Goal: Information Seeking & Learning: Understand process/instructions

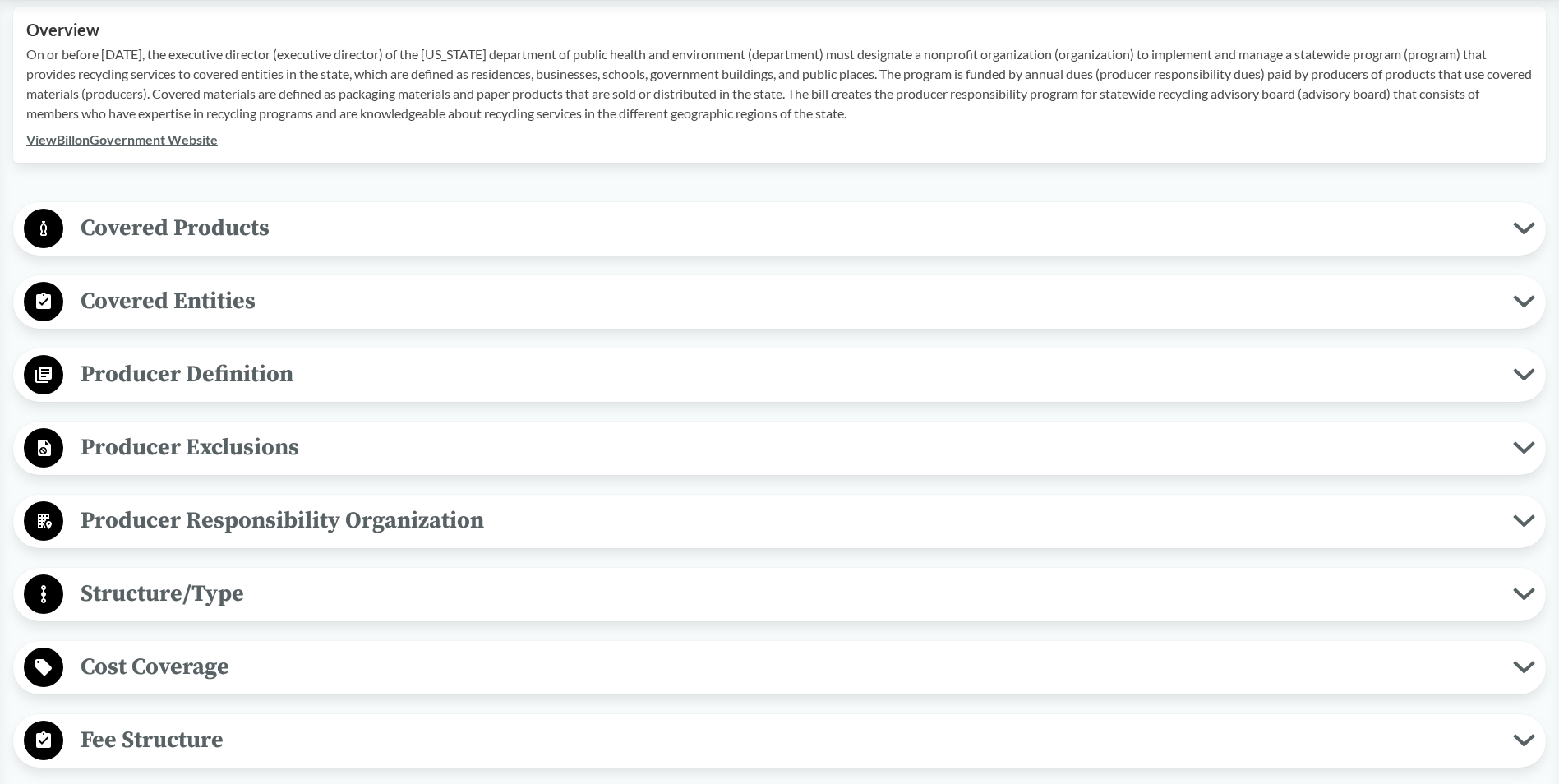
scroll to position [575, 0]
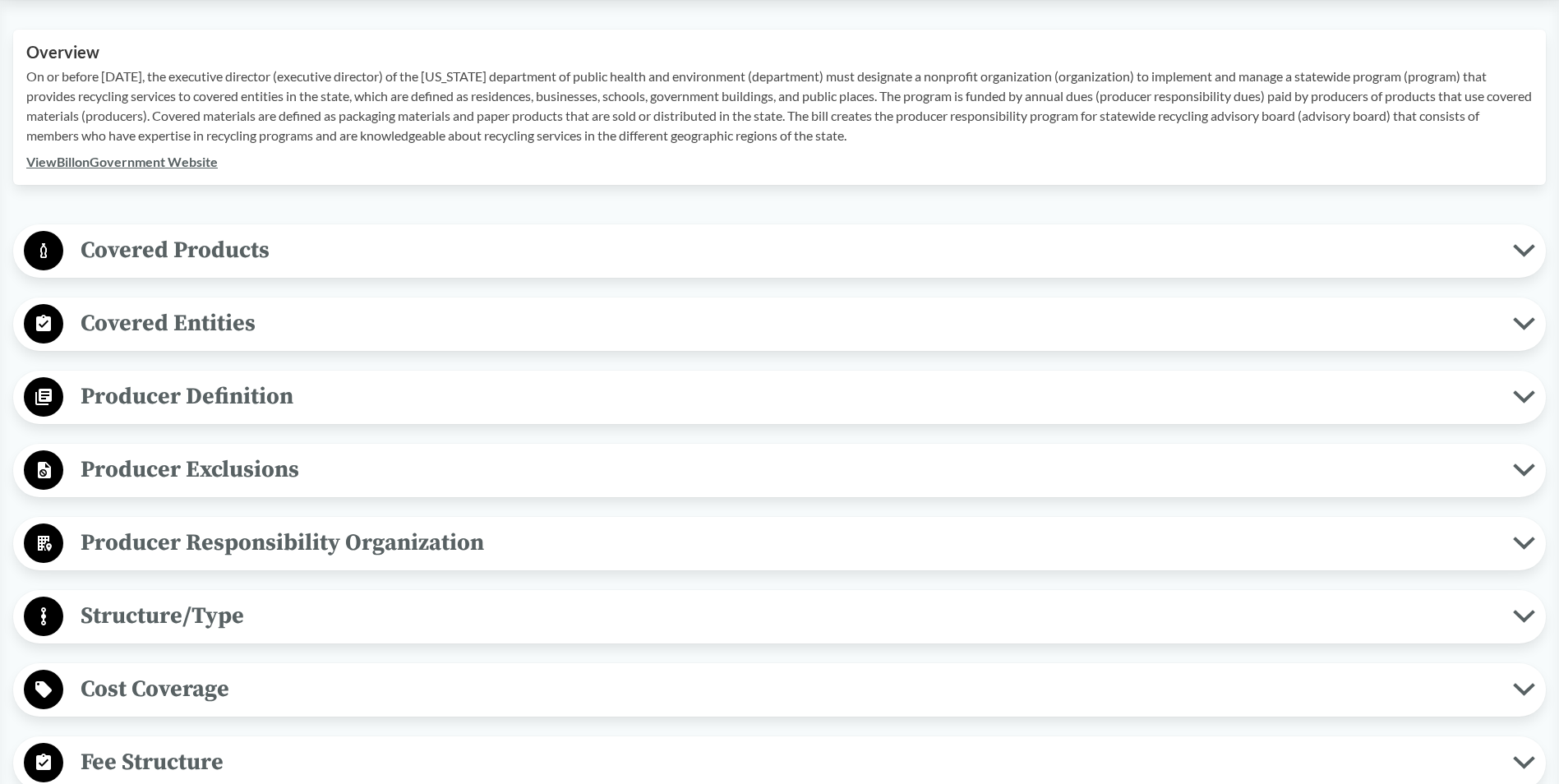
click at [1513, 322] on icon at bounding box center [1524, 324] width 22 height 13
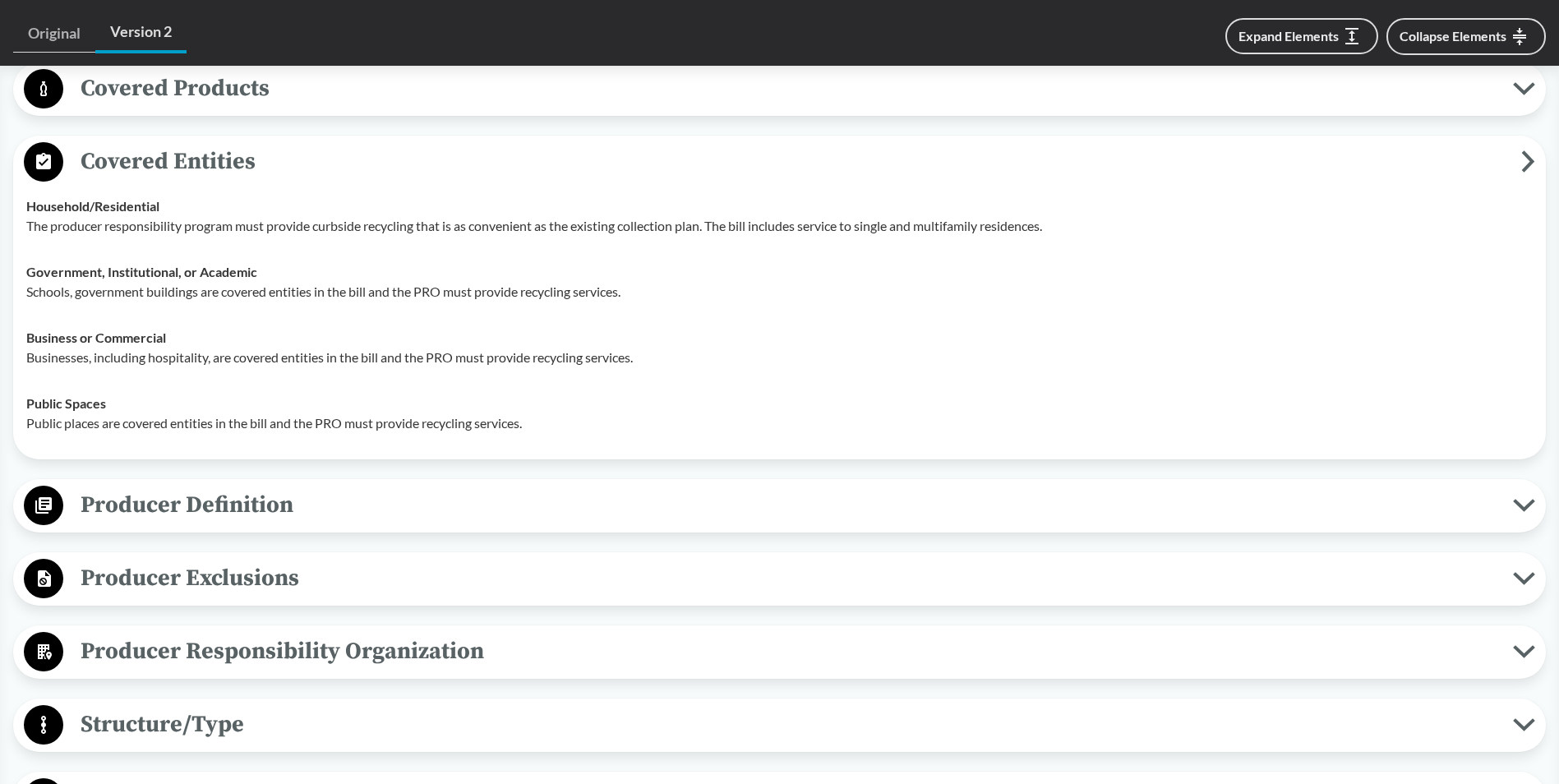
scroll to position [739, 0]
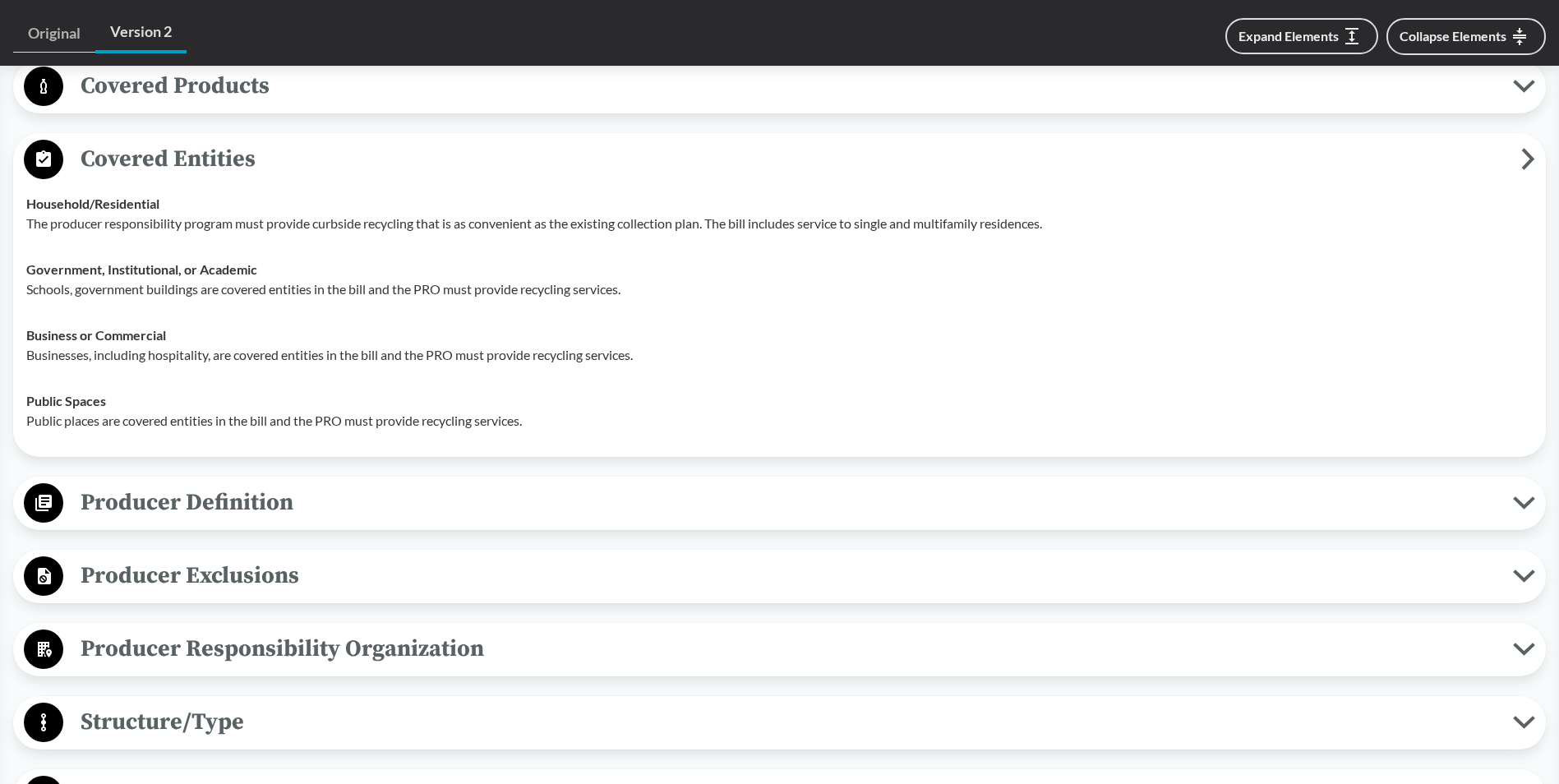
click at [1525, 573] on icon at bounding box center [1524, 576] width 22 height 13
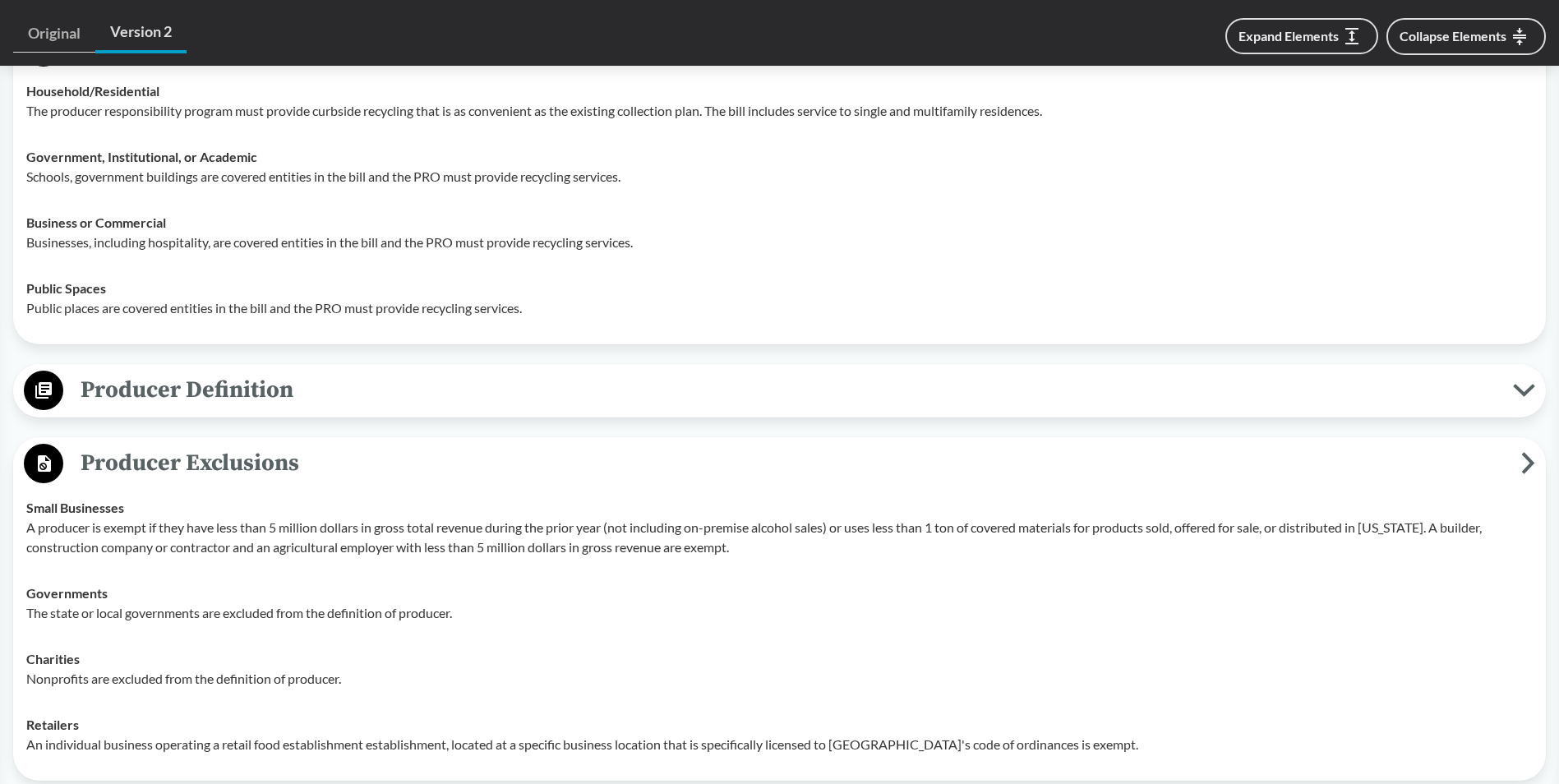
scroll to position [986, 0]
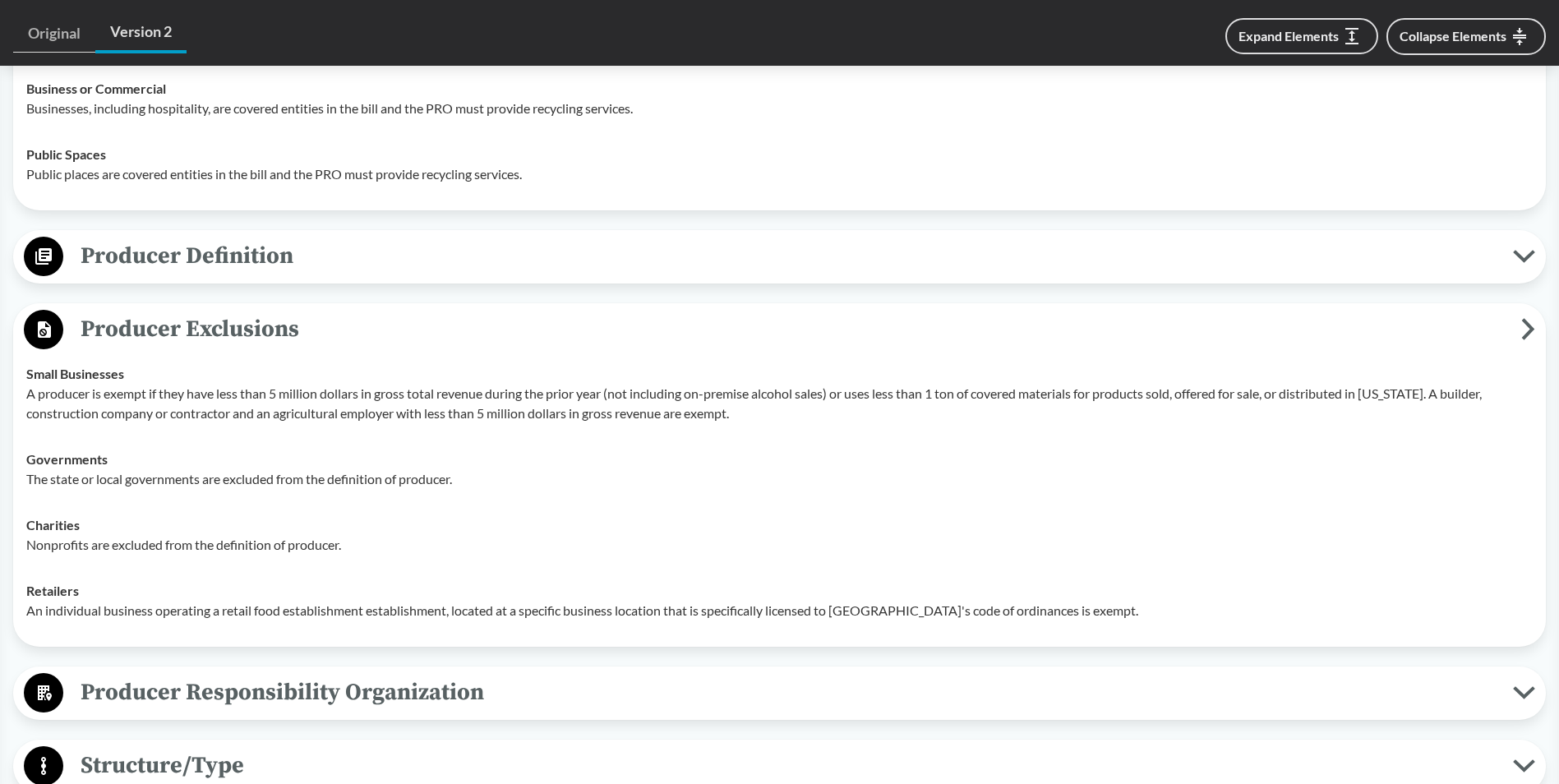
click at [1517, 327] on span "Producer Exclusions" at bounding box center [791, 329] width 1458 height 37
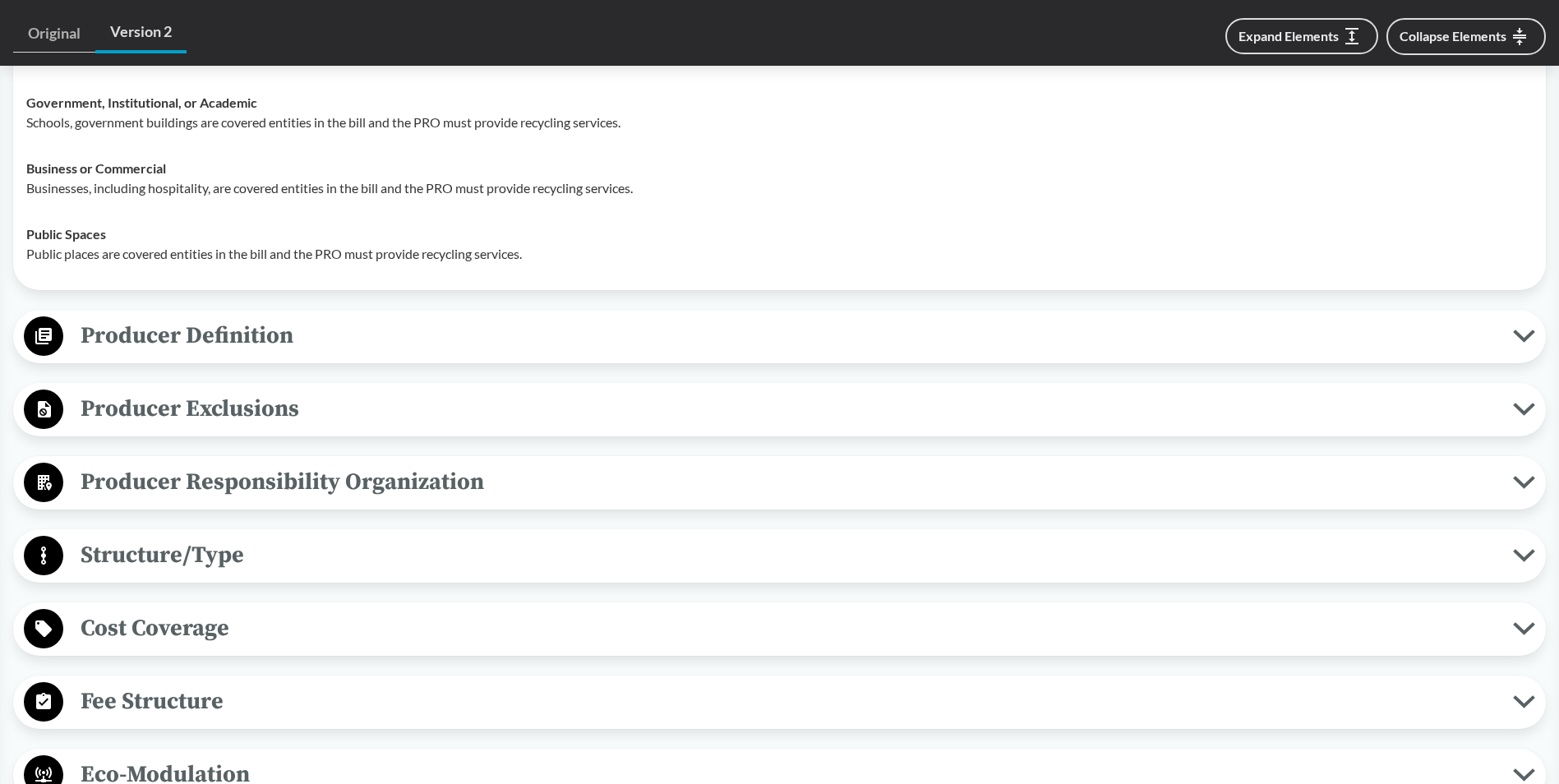
scroll to position [822, 0]
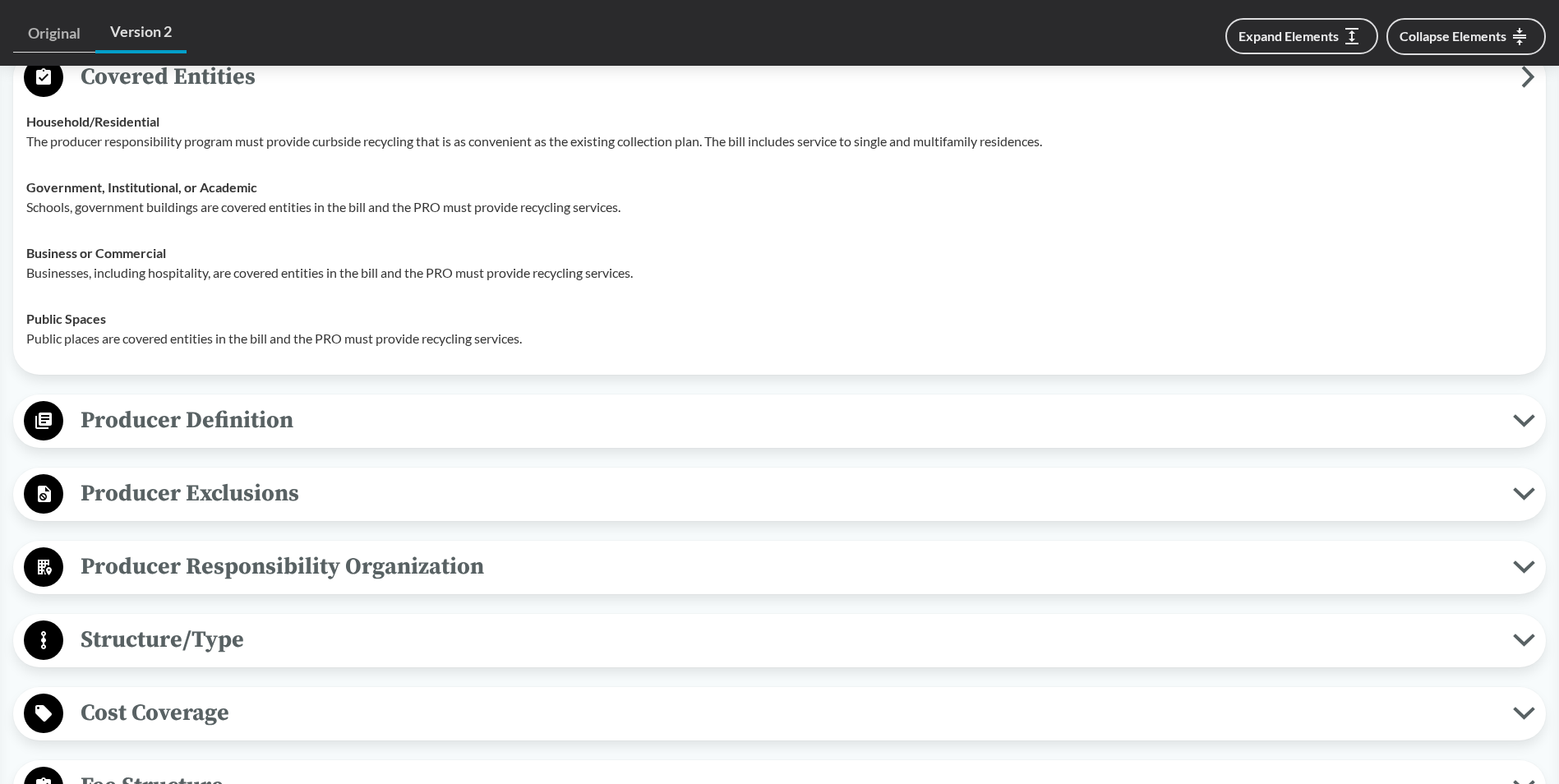
click at [1522, 423] on icon at bounding box center [1524, 420] width 17 height 8
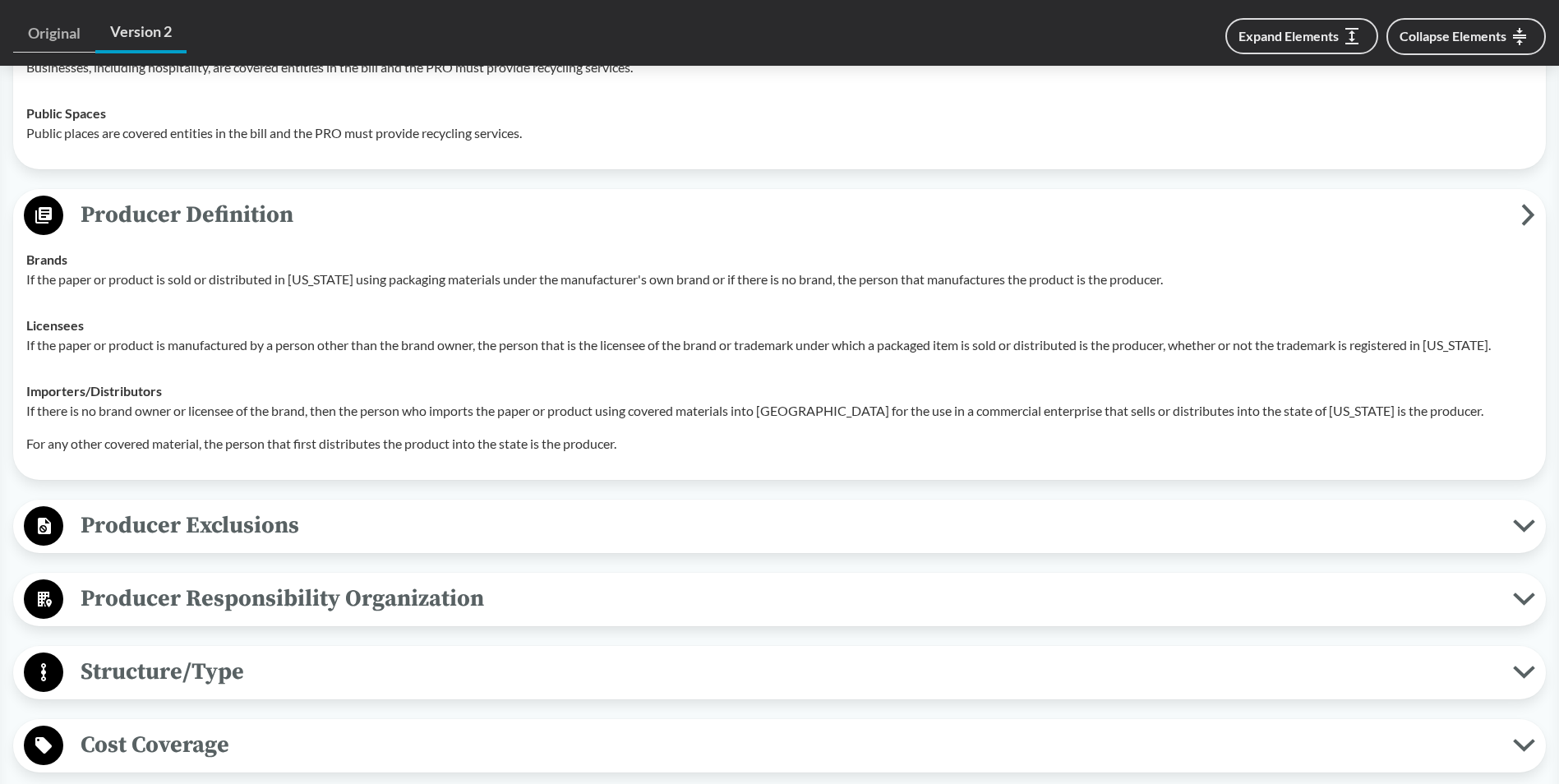
scroll to position [1068, 0]
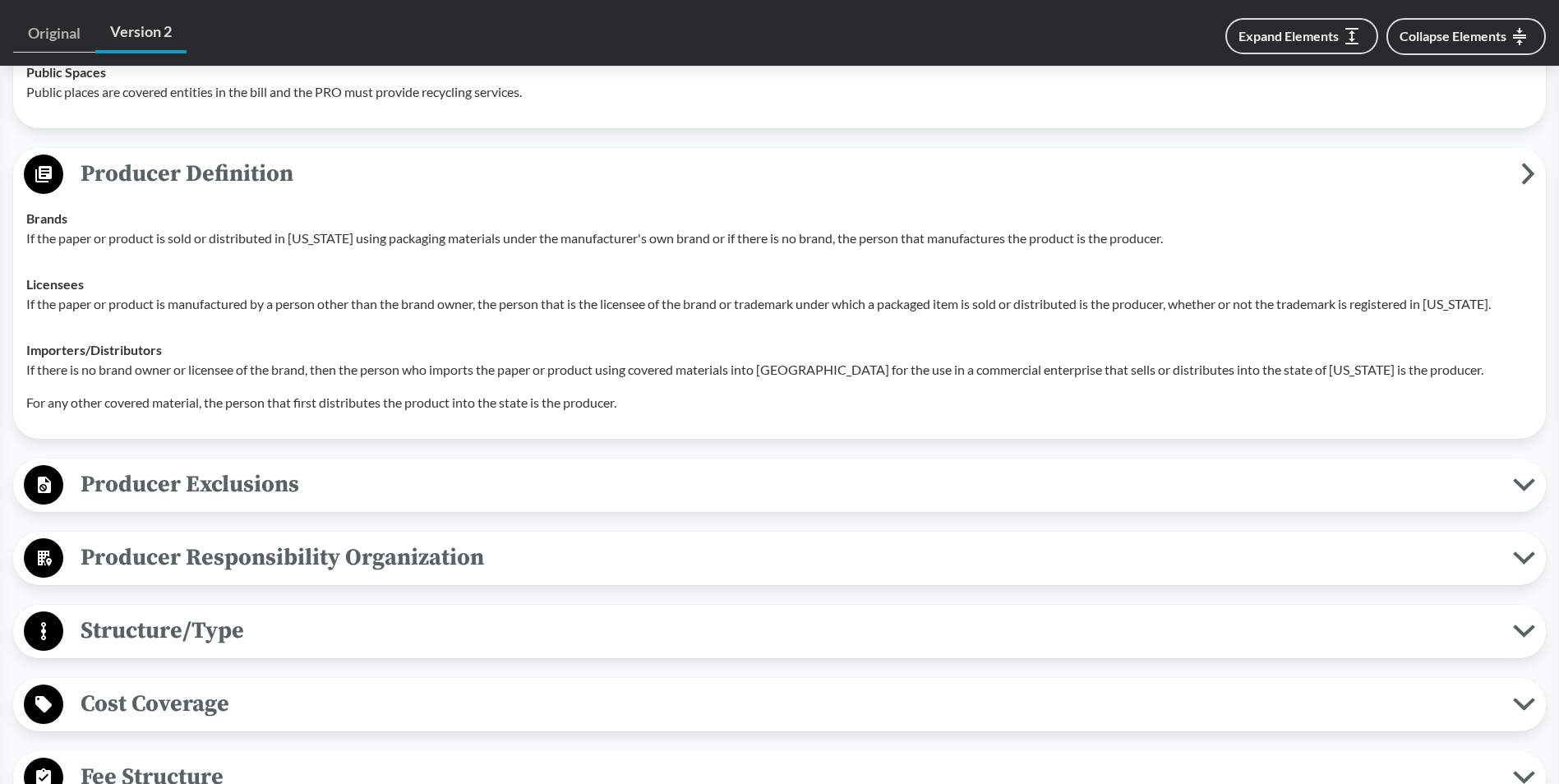
click at [1521, 180] on span "Producer Definition" at bounding box center [791, 173] width 1458 height 37
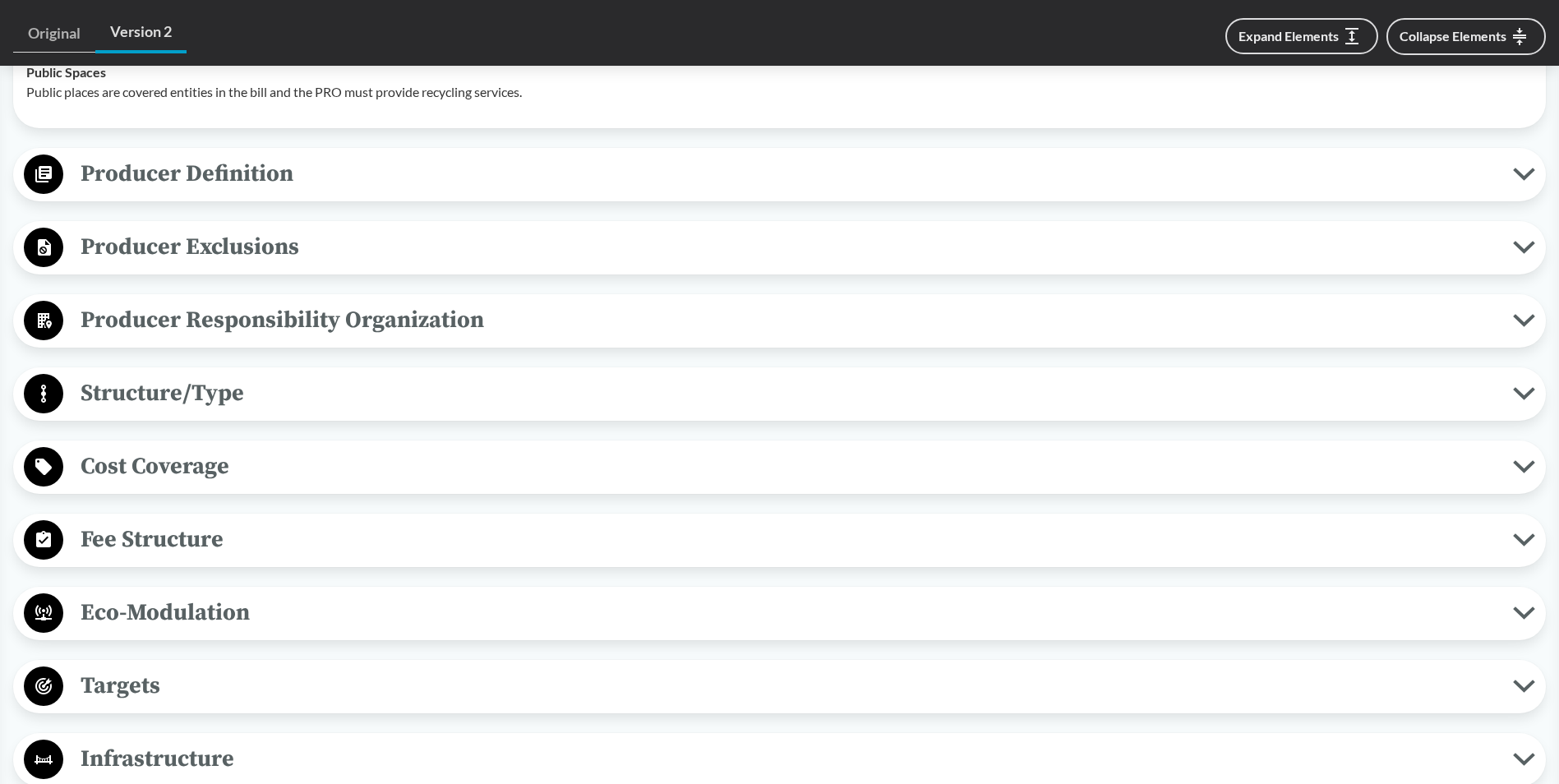
click at [1509, 247] on span "Producer Exclusions" at bounding box center [788, 247] width 1450 height 37
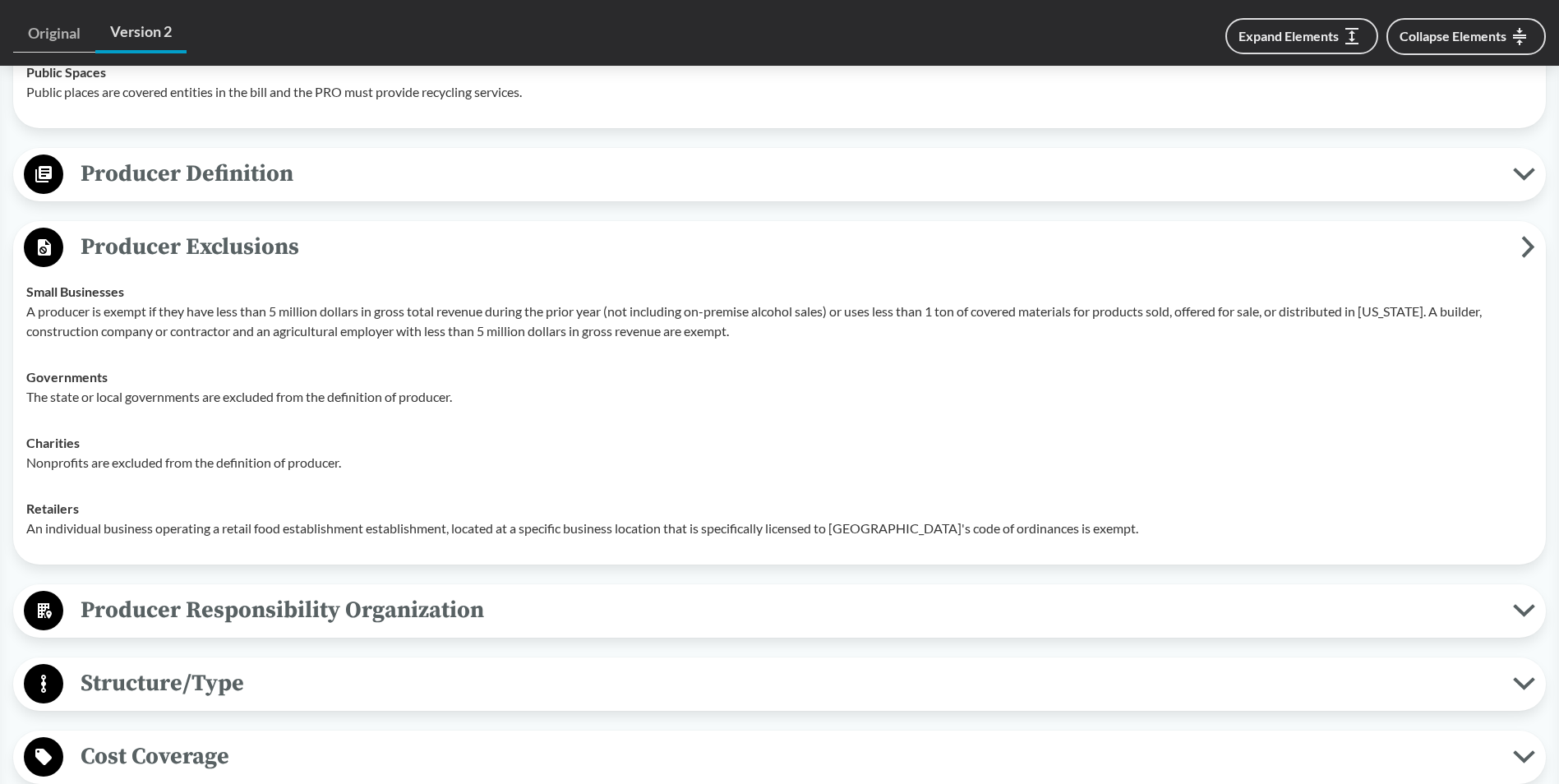
click at [1509, 247] on span "Producer Exclusions" at bounding box center [791, 247] width 1458 height 37
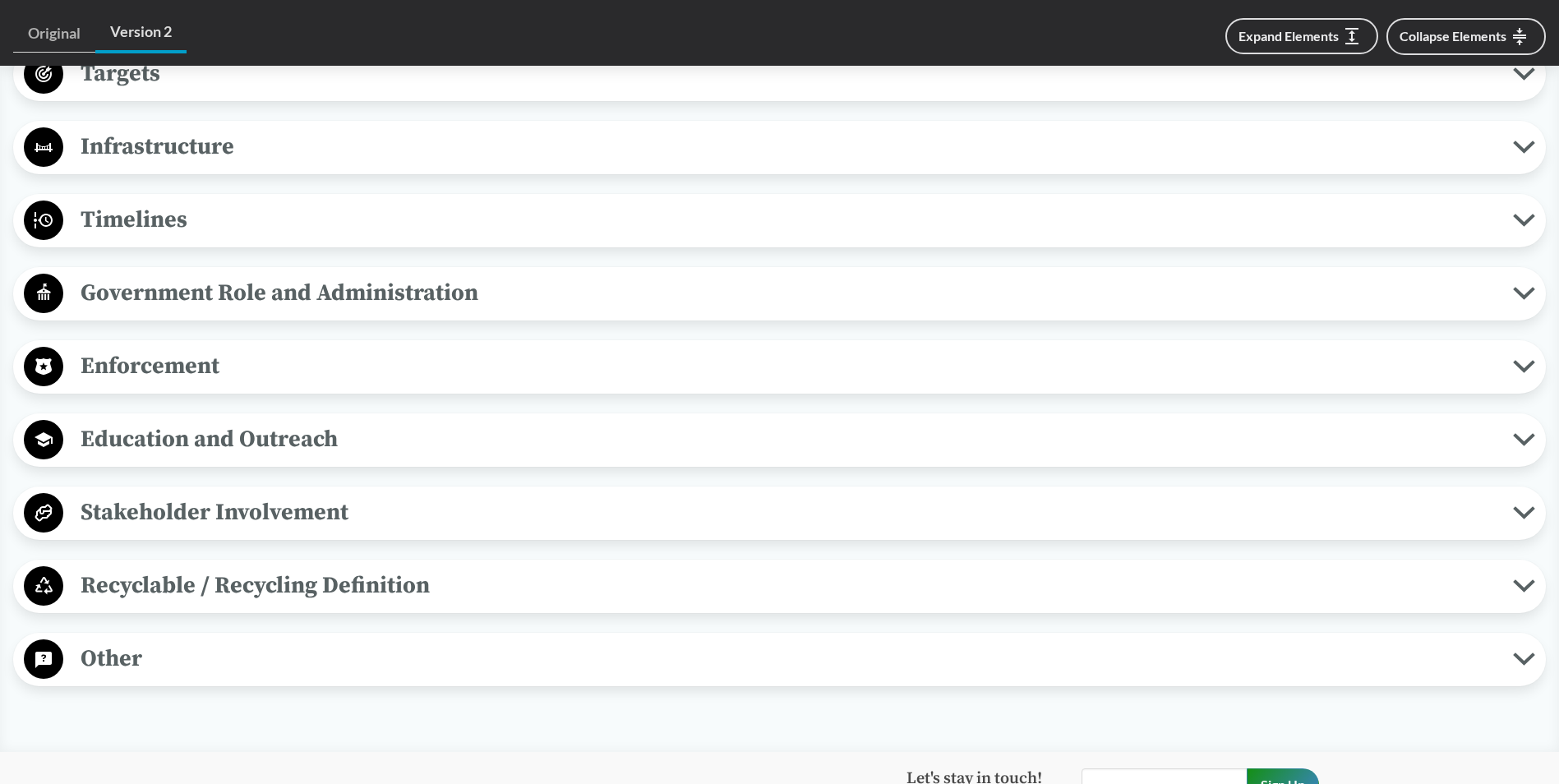
scroll to position [1726, 0]
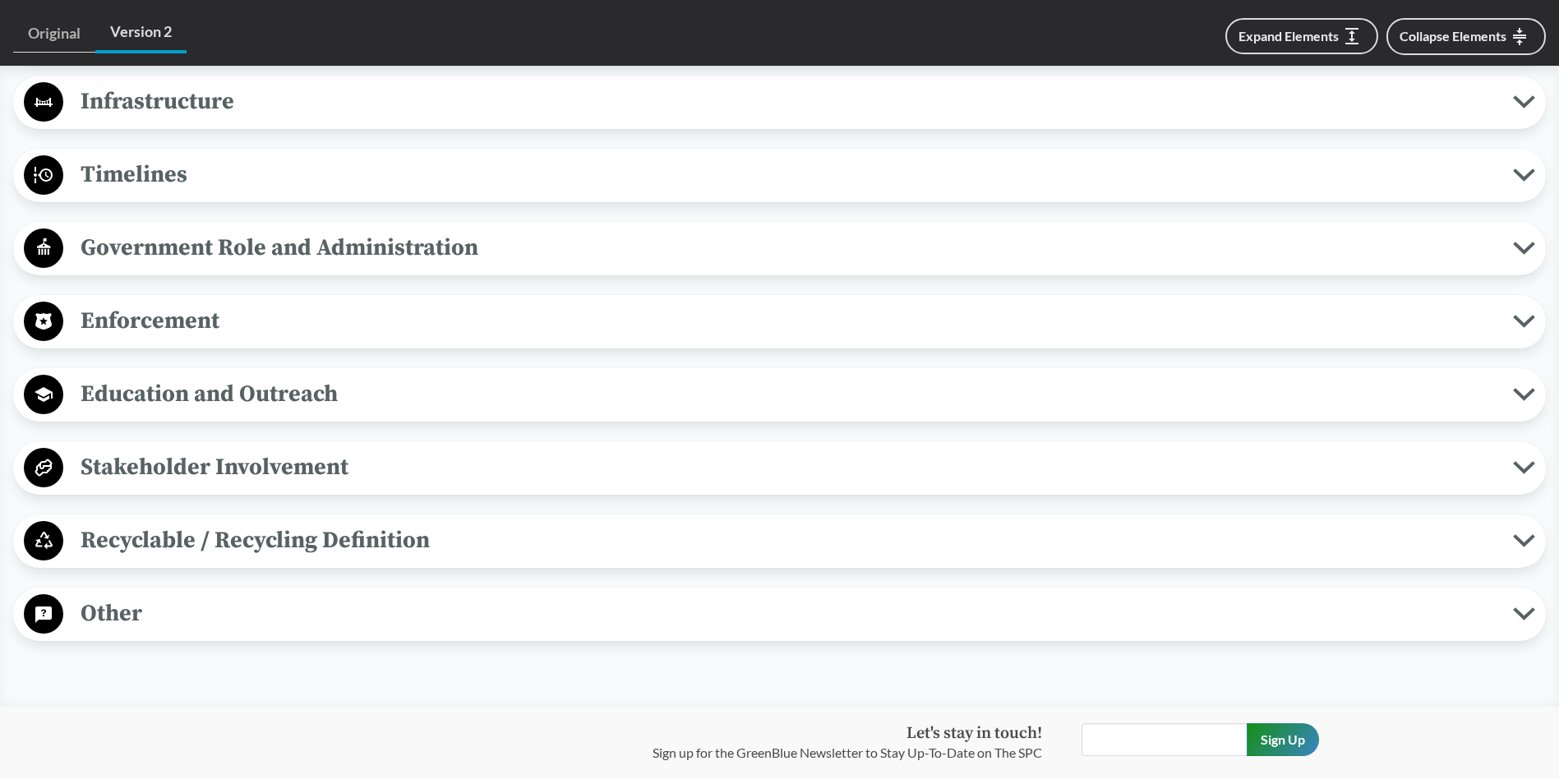
click at [1524, 539] on icon at bounding box center [1524, 541] width 22 height 13
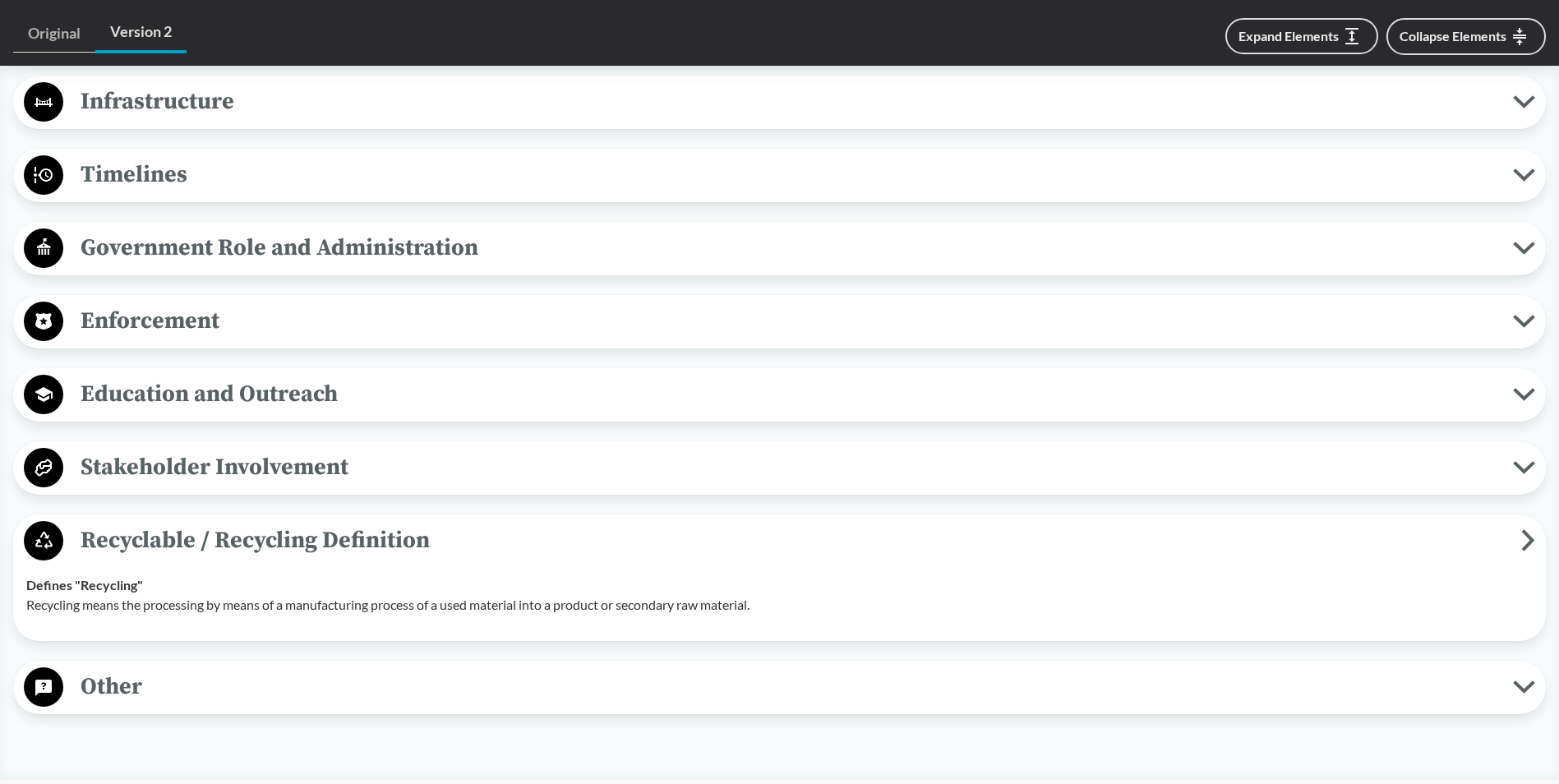
click at [1524, 539] on icon at bounding box center [1528, 541] width 14 height 22
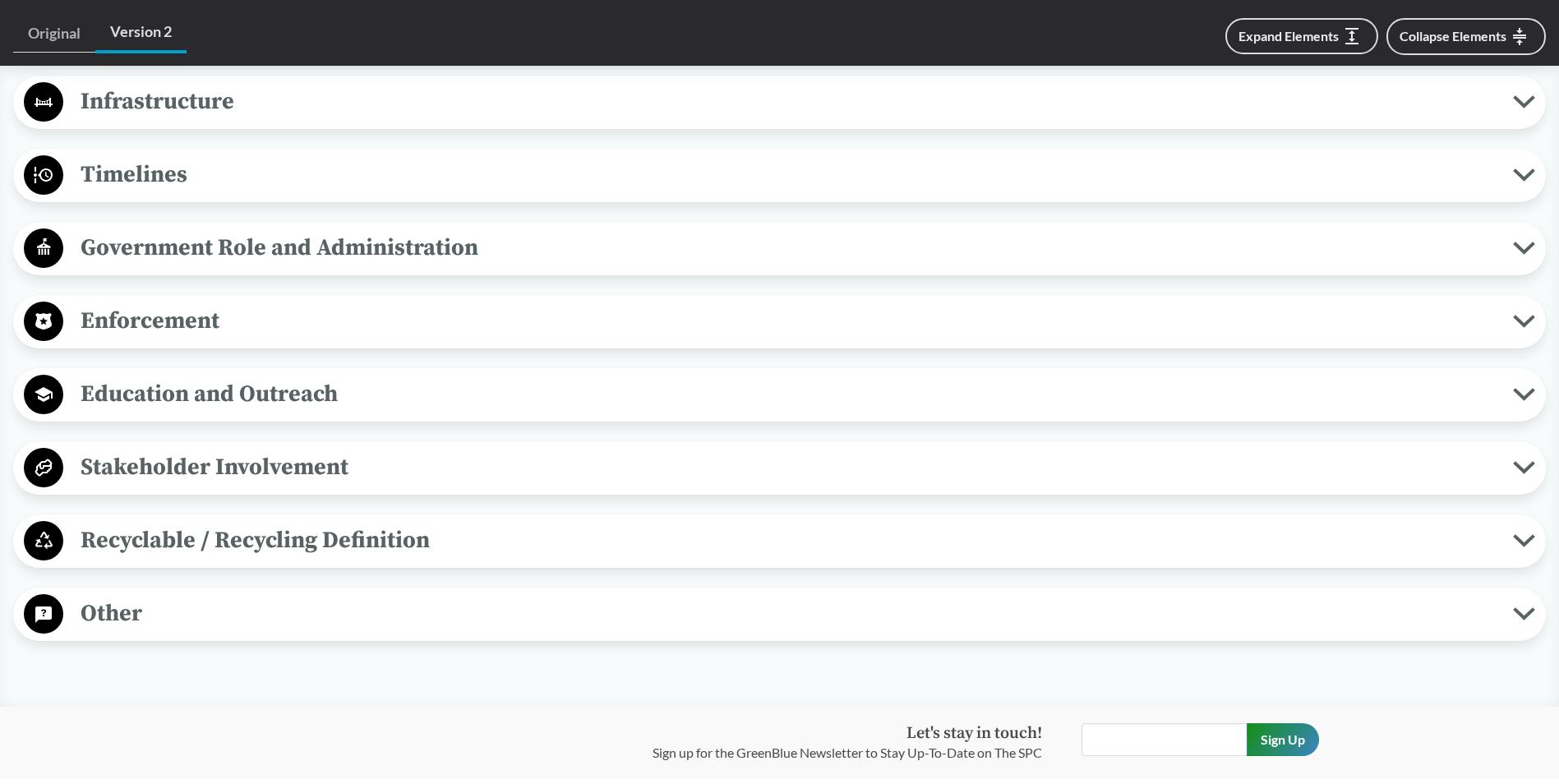
click at [1518, 614] on icon at bounding box center [1524, 614] width 22 height 13
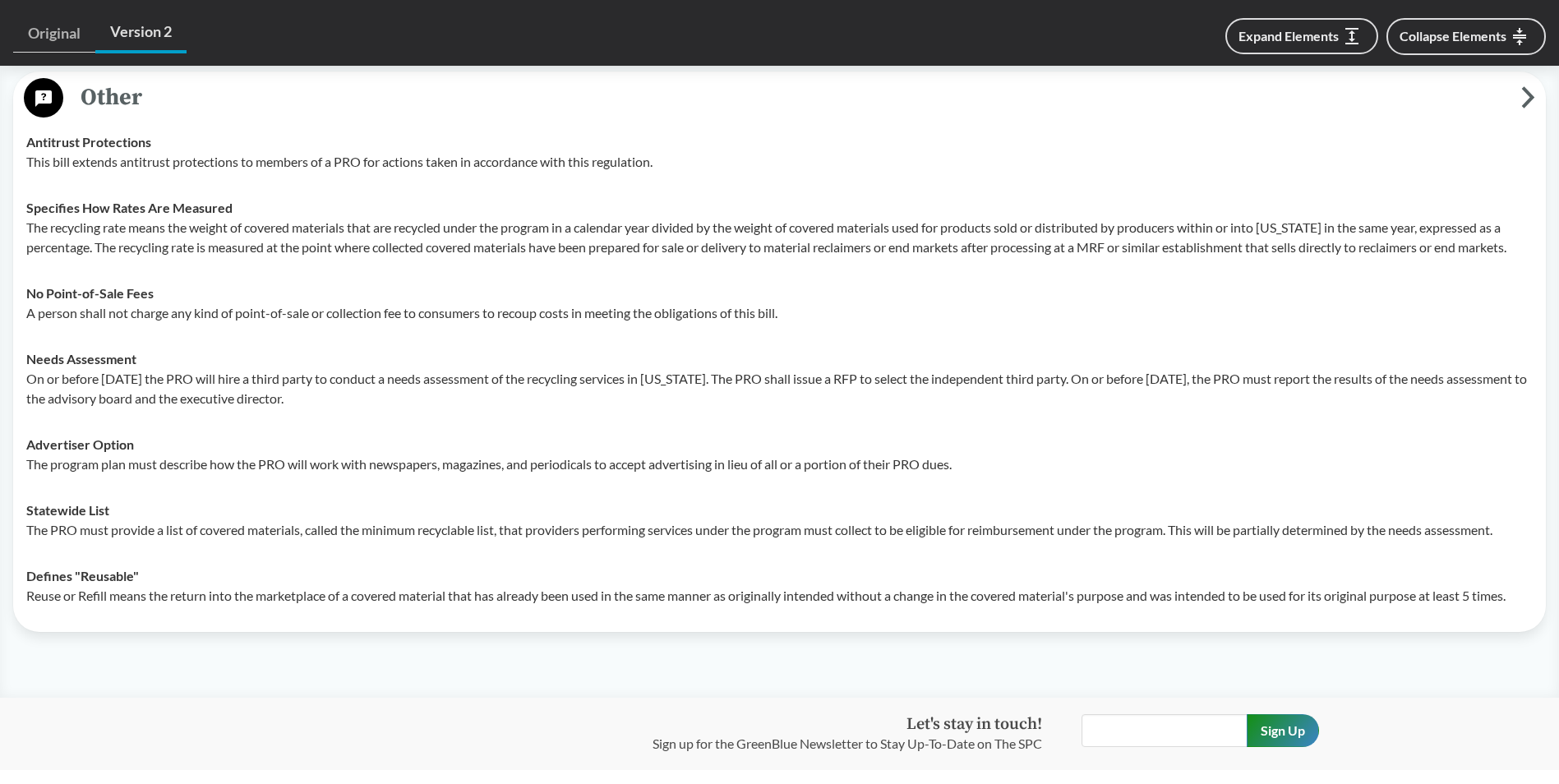
scroll to position [2055, 0]
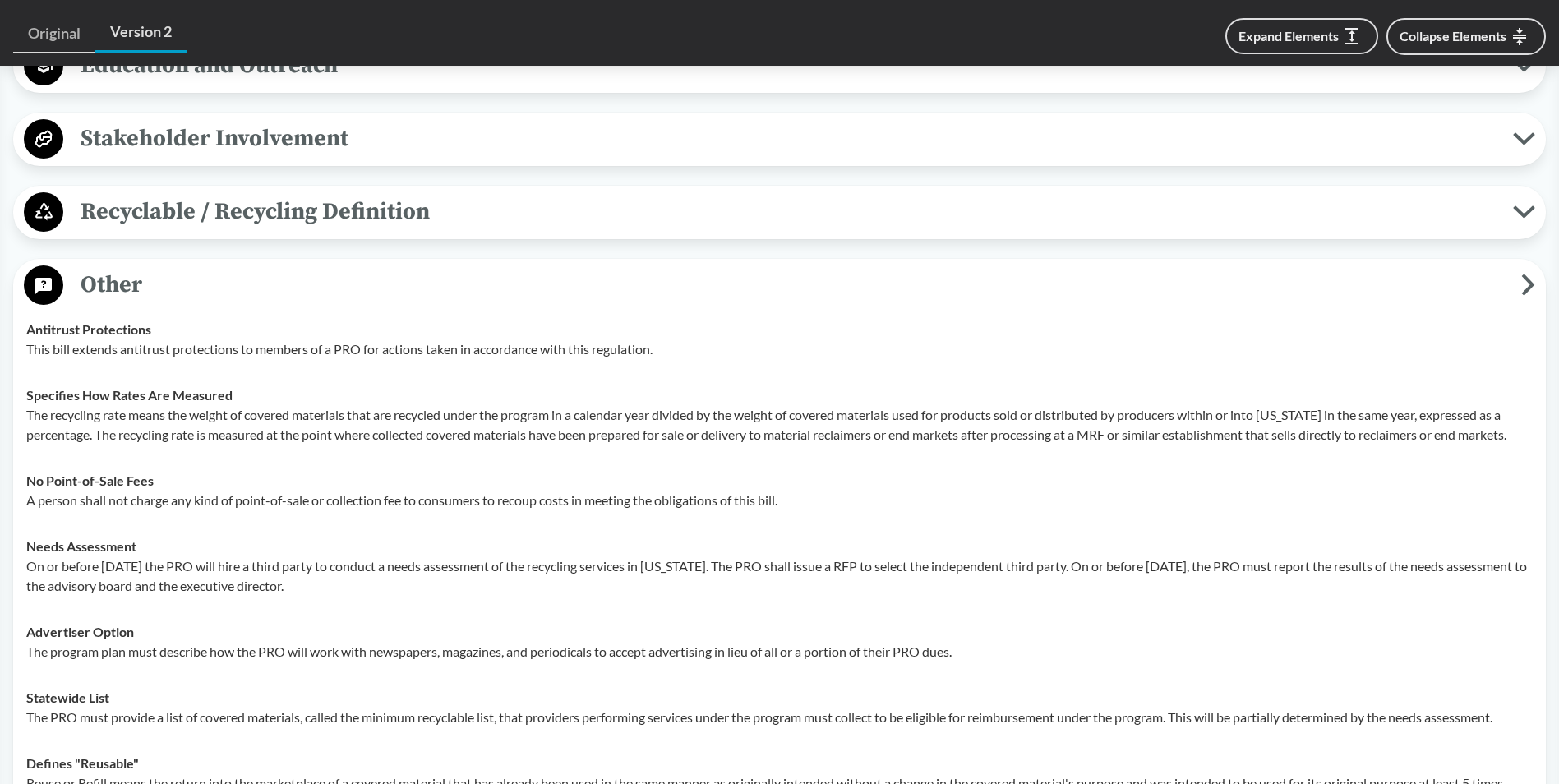
click at [1528, 281] on icon at bounding box center [1529, 284] width 8 height 17
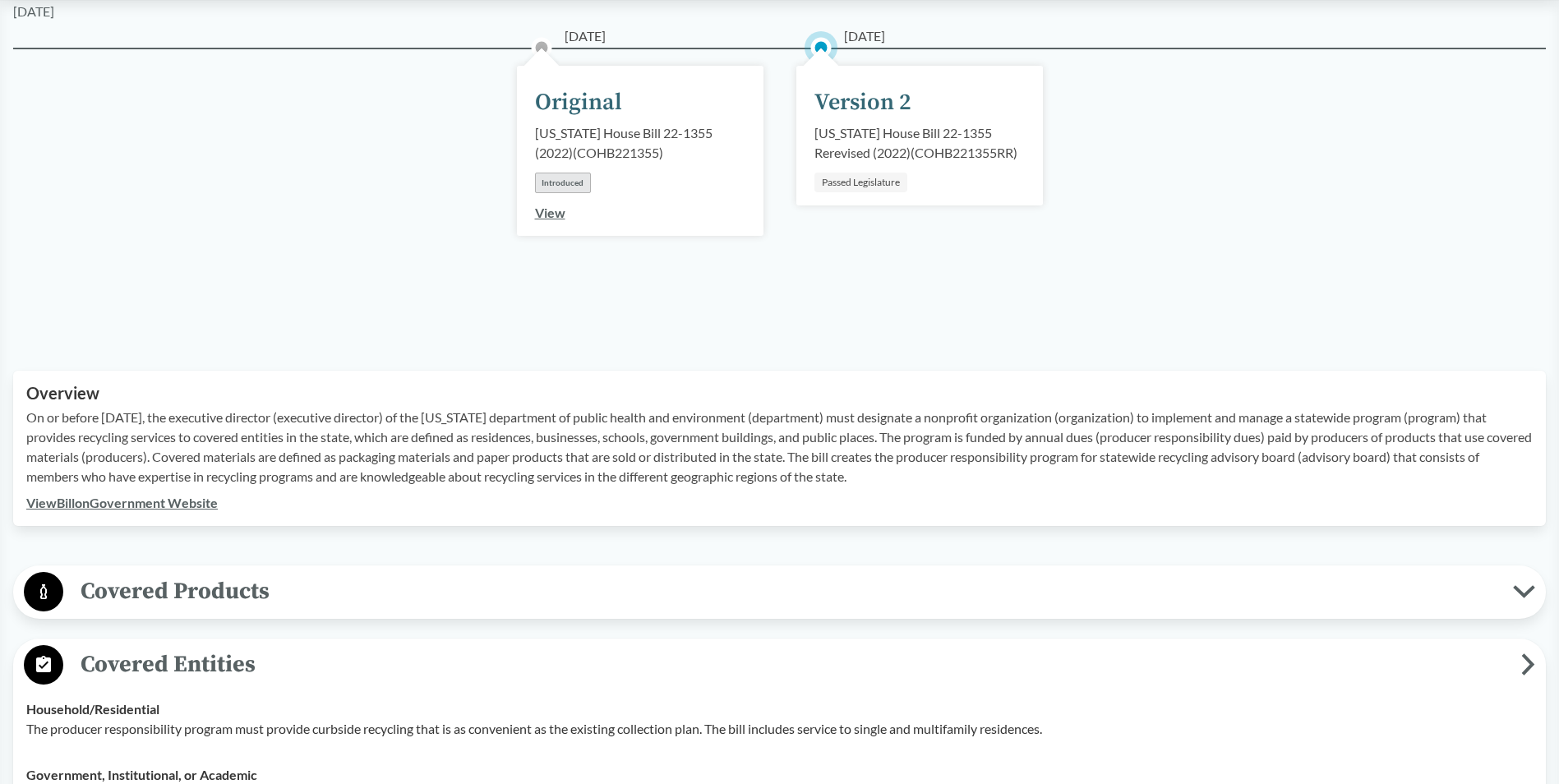
scroll to position [219, 0]
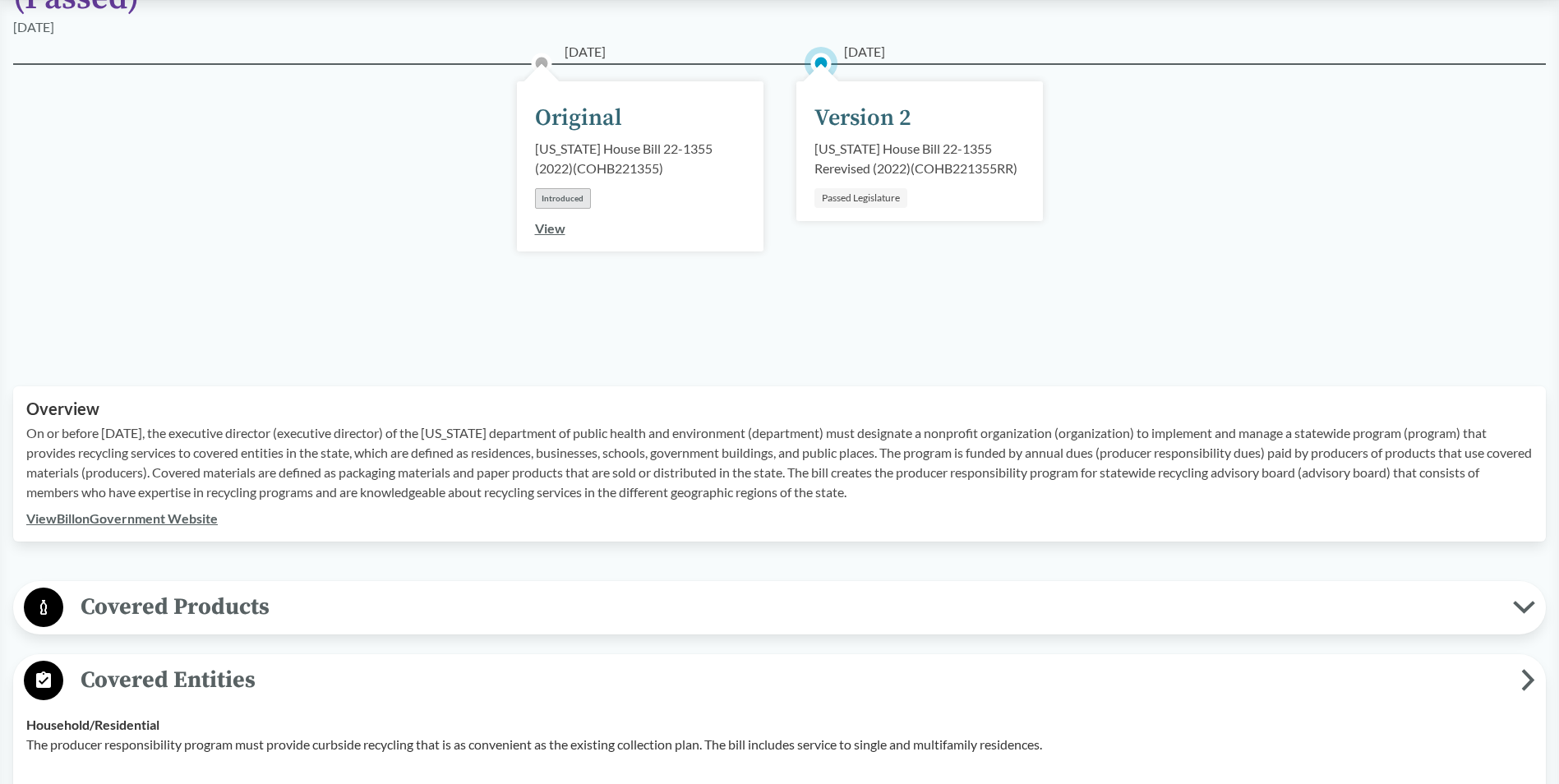
click at [1524, 613] on icon at bounding box center [1524, 607] width 22 height 13
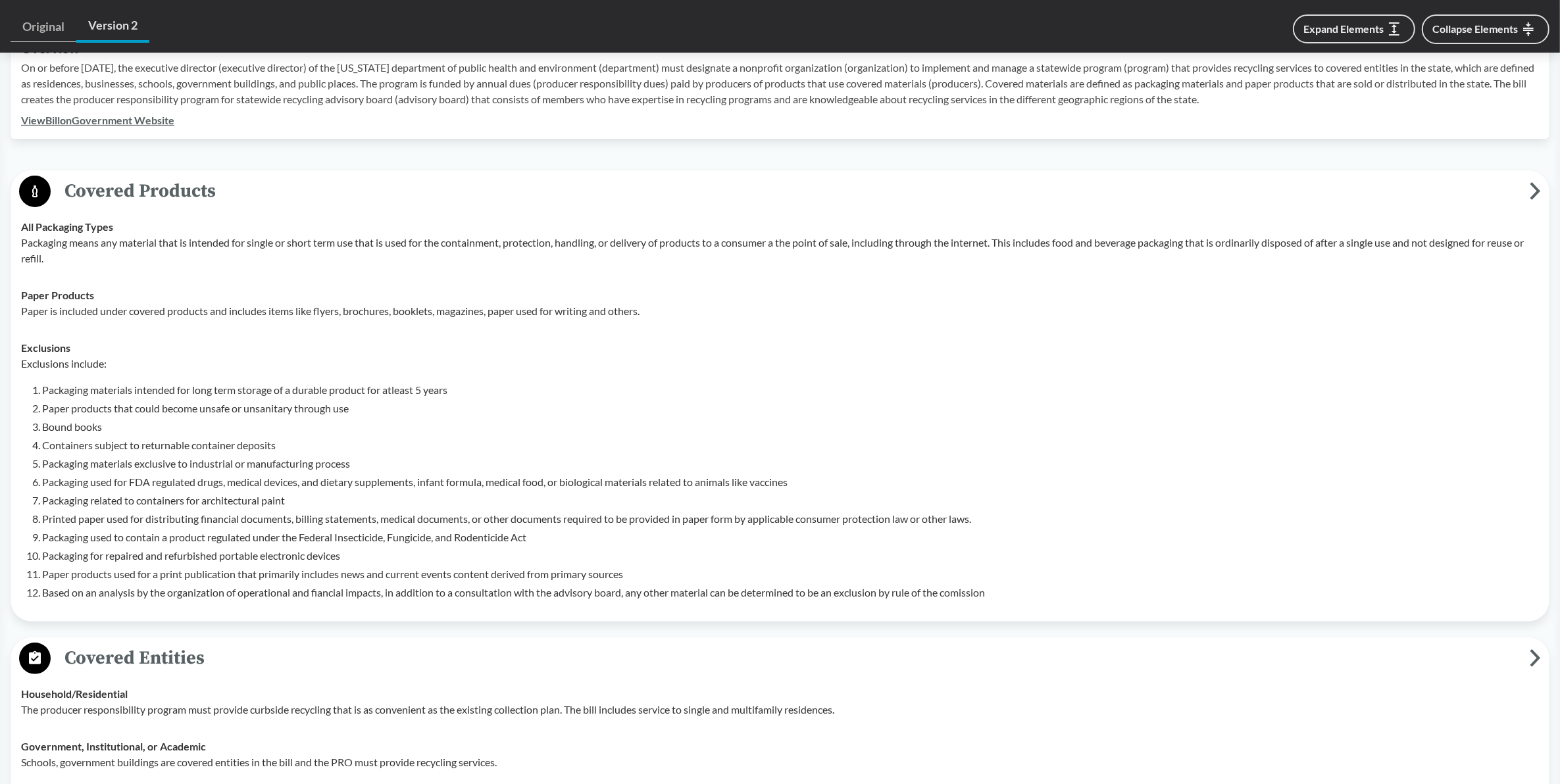
scroll to position [536, 0]
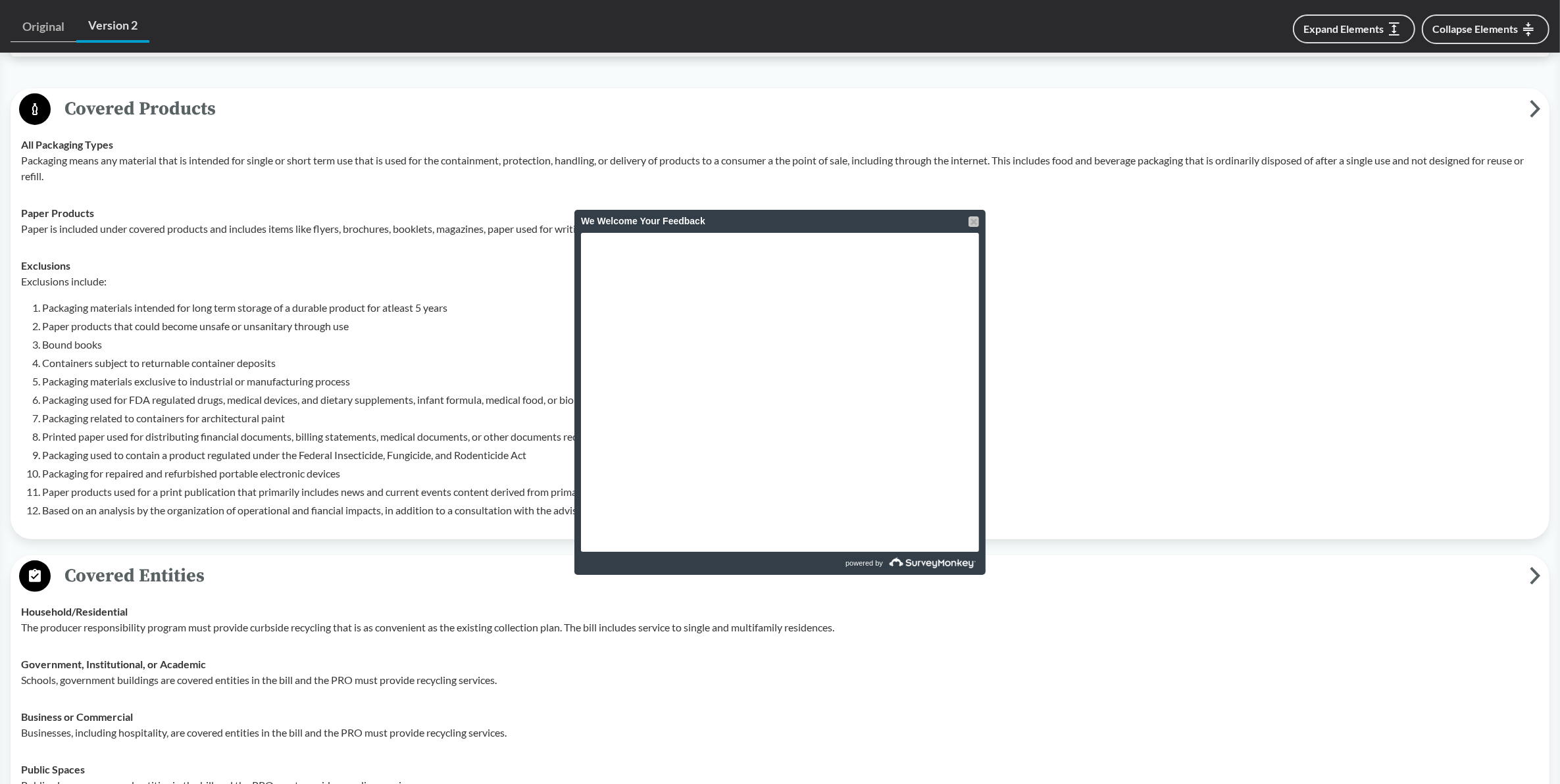
click at [976, 217] on div at bounding box center [973, 222] width 10 height 10
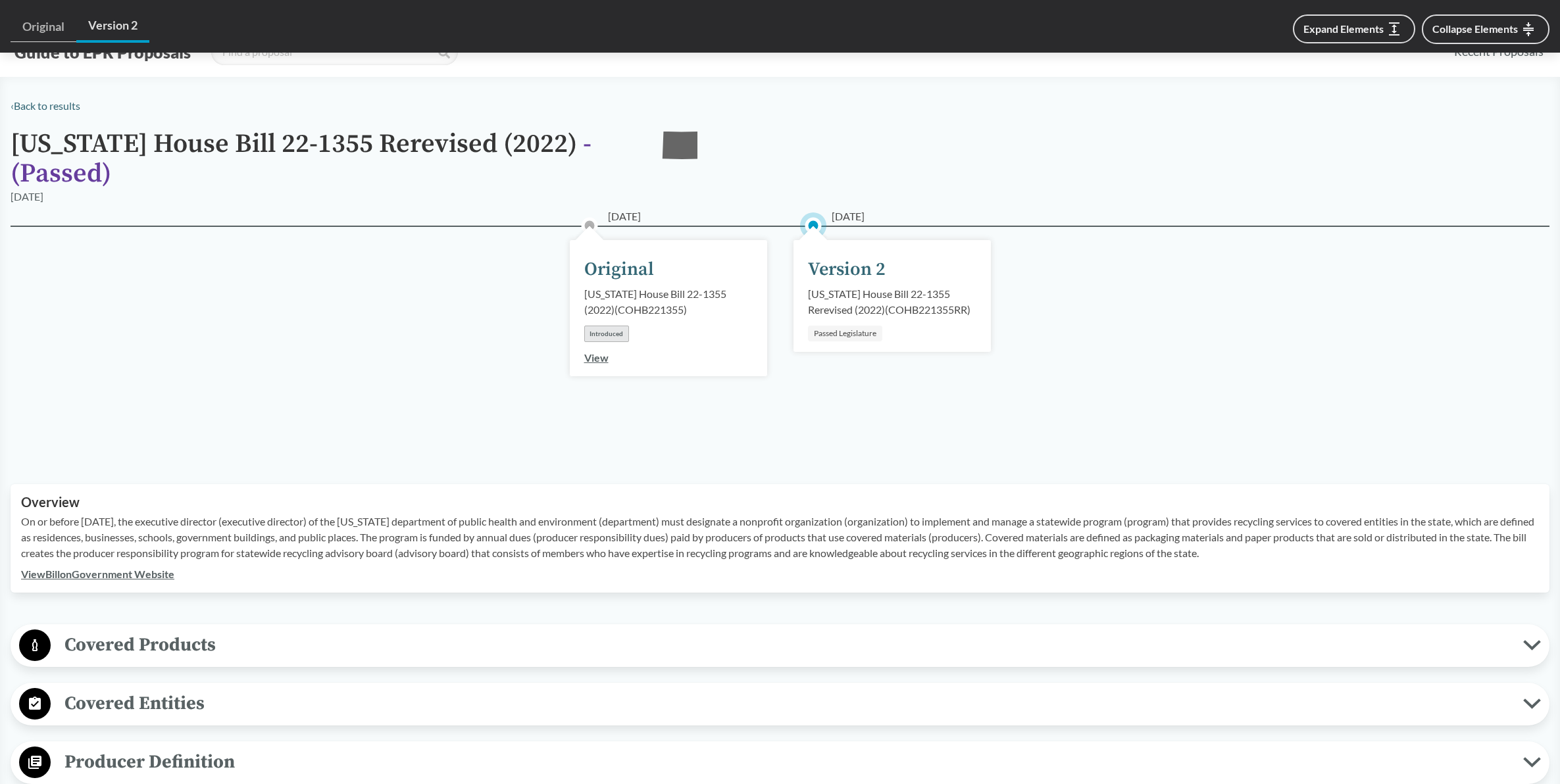
scroll to position [535, 0]
